Goal: Information Seeking & Learning: Learn about a topic

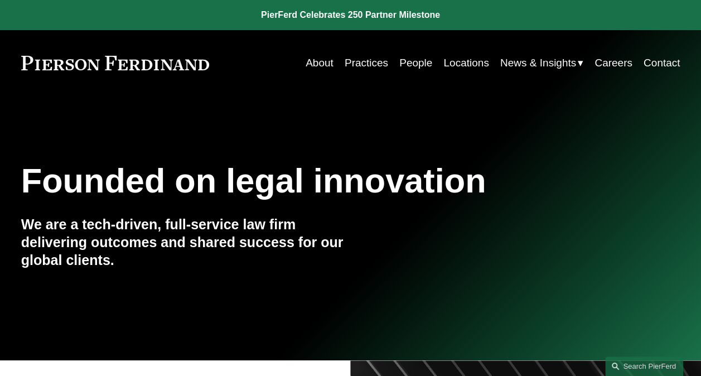
click at [361, 67] on link "Practices" at bounding box center [366, 62] width 43 height 21
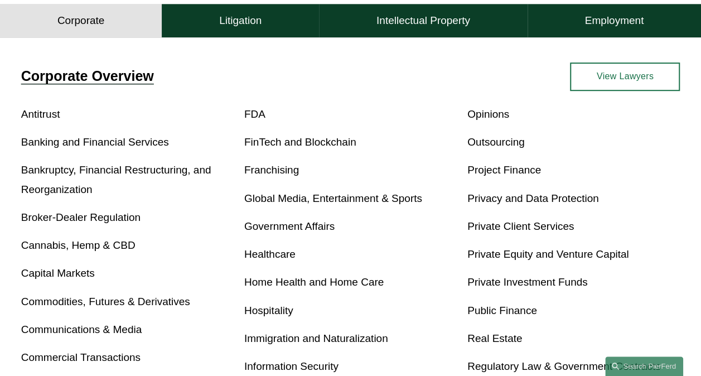
scroll to position [446, 0]
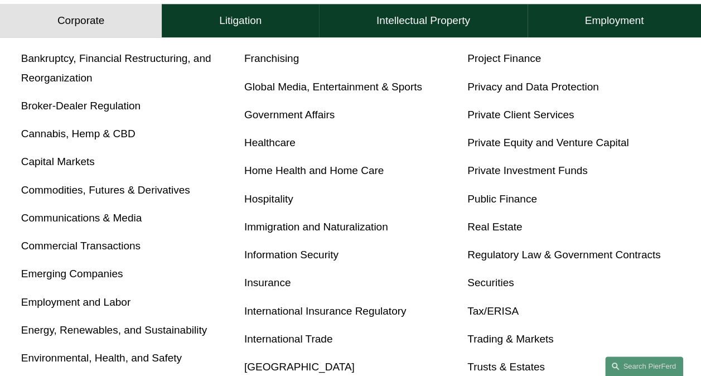
click at [310, 230] on link "Immigration and Naturalization" at bounding box center [316, 227] width 144 height 12
click at [230, 18] on h4 "Litigation" at bounding box center [240, 20] width 42 height 13
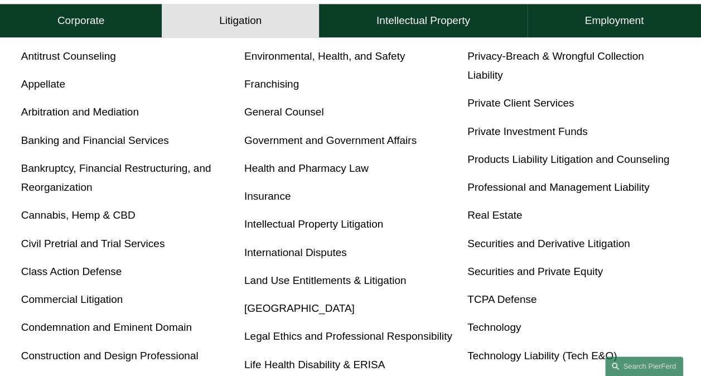
scroll to position [468, 0]
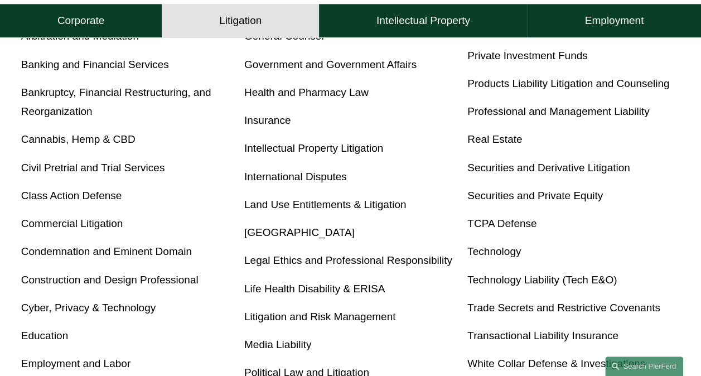
click at [105, 19] on button "Corporate" at bounding box center [81, 20] width 162 height 33
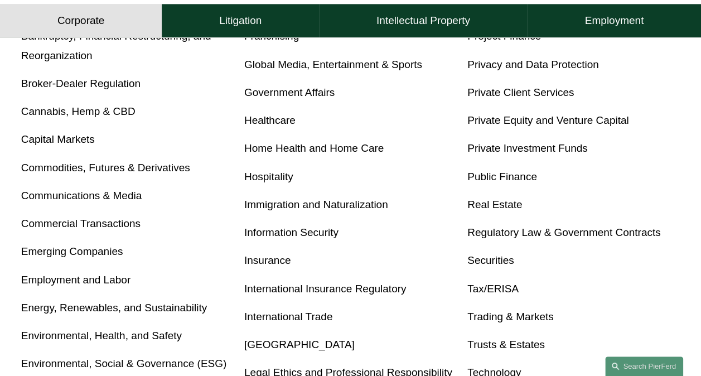
click at [263, 204] on link "Immigration and Naturalization" at bounding box center [316, 205] width 144 height 12
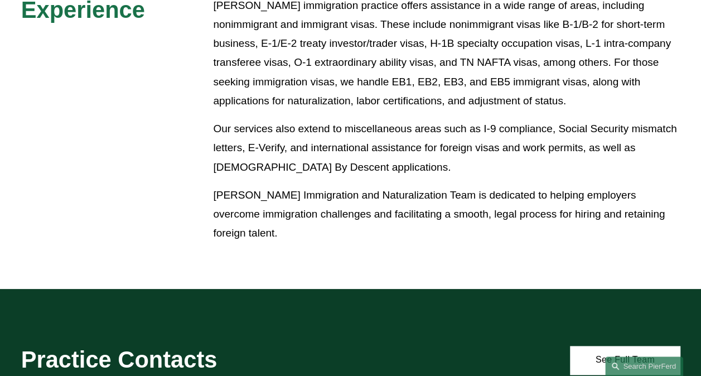
scroll to position [725, 0]
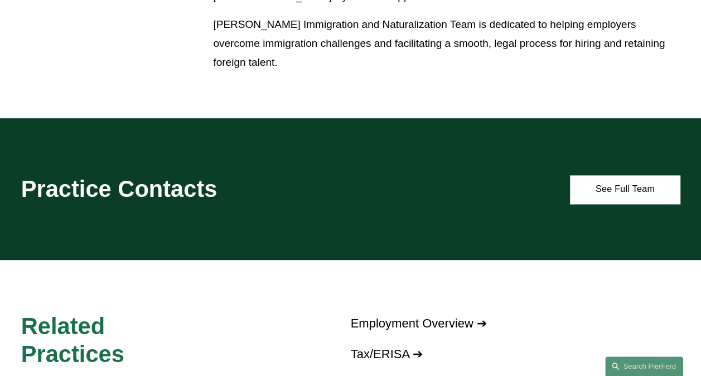
click at [607, 201] on link "See Full Team" at bounding box center [625, 189] width 110 height 28
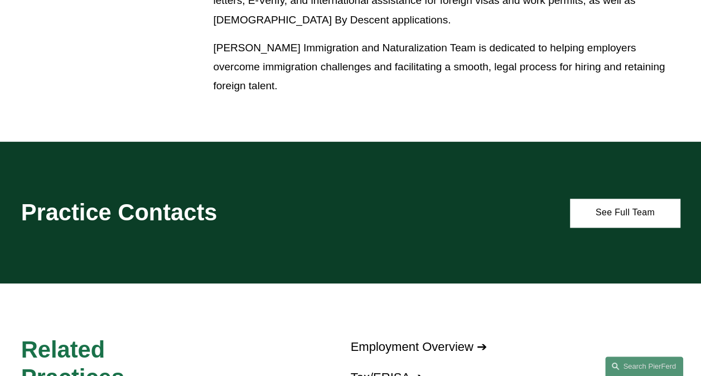
scroll to position [613, 0]
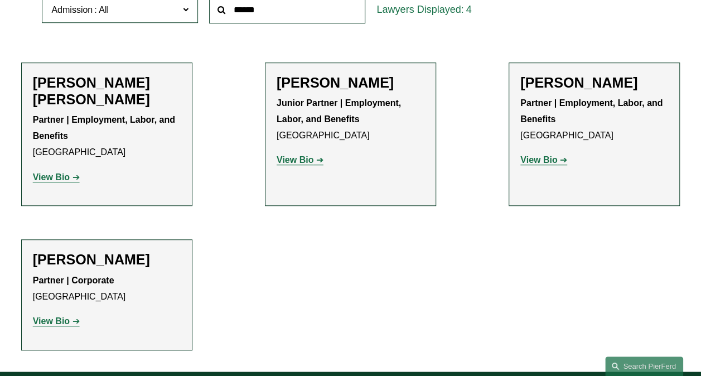
scroll to position [390, 0]
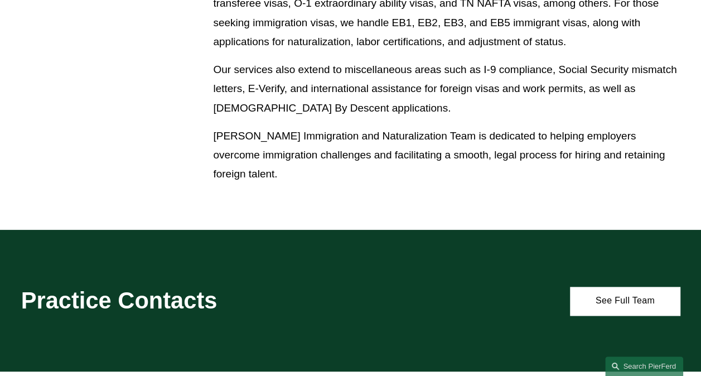
scroll to position [731, 0]
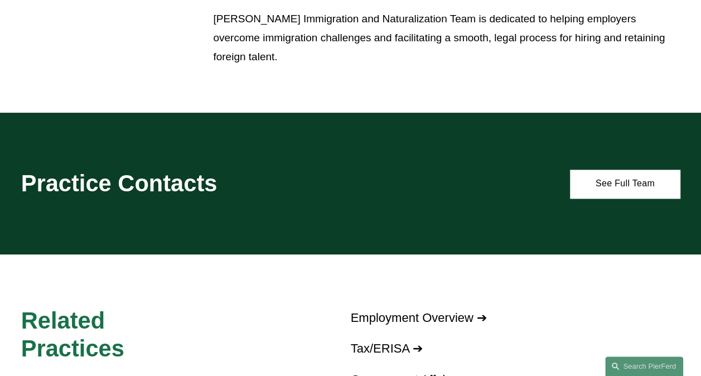
click at [609, 186] on link "See Full Team" at bounding box center [625, 184] width 110 height 28
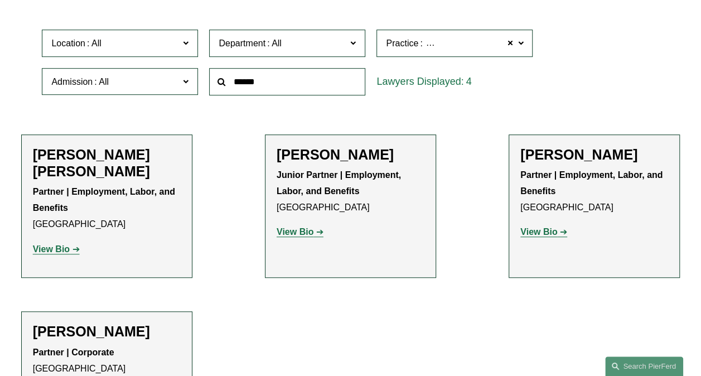
scroll to position [167, 0]
